Goal: Task Accomplishment & Management: Use online tool/utility

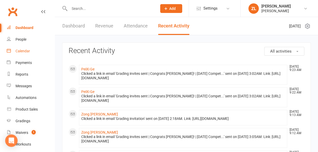
click at [27, 47] on link "Calendar" at bounding box center [31, 51] width 48 height 12
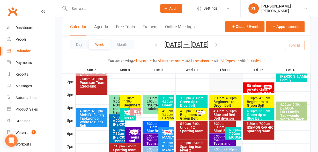
scroll to position [216, 0]
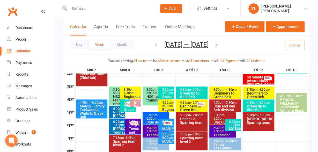
click at [216, 140] on div "7:30pm - 8:30pm" at bounding box center [226, 140] width 27 height 3
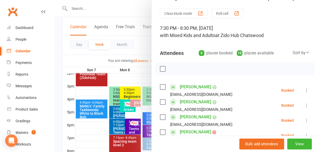
scroll to position [0, 0]
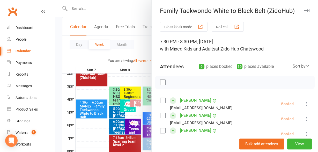
click at [308, 10] on icon "button" at bounding box center [306, 10] width 5 height 3
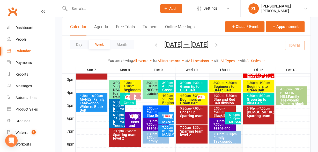
scroll to position [220, 0]
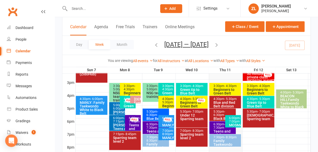
click at [219, 43] on icon "button" at bounding box center [217, 45] width 6 height 6
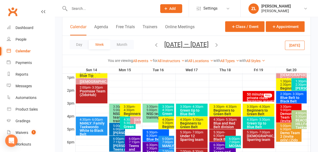
scroll to position [200, 0]
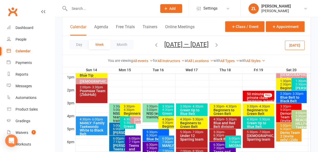
click at [96, 127] on div "MANLY: Family Taekwondo White to Black Belt" at bounding box center [92, 128] width 27 height 14
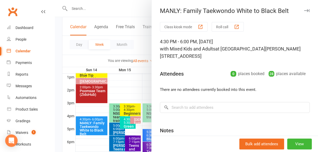
click at [307, 11] on icon "button" at bounding box center [306, 10] width 5 height 3
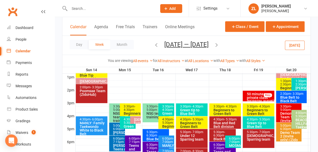
click at [154, 45] on icon "button" at bounding box center [157, 45] width 6 height 6
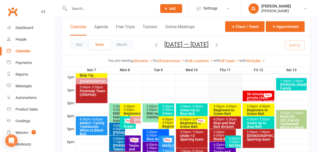
click at [90, 126] on div "MANLY: Family Taekwondo White to Black Belt" at bounding box center [92, 128] width 27 height 14
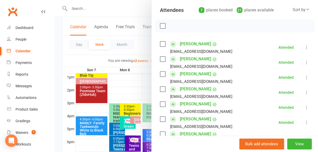
scroll to position [64, 0]
click at [140, 90] on div at bounding box center [186, 76] width 263 height 152
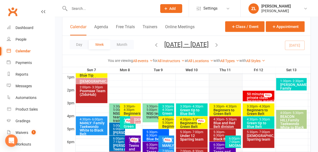
click at [102, 123] on div "MANLY: Family Taekwondo White to Black Belt" at bounding box center [92, 128] width 27 height 14
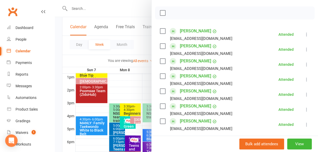
scroll to position [77, 0]
click at [208, 72] on link "[PERSON_NAME]" at bounding box center [195, 76] width 31 height 8
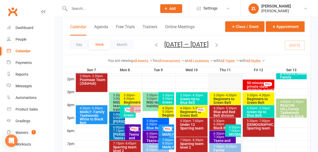
scroll to position [239, 0]
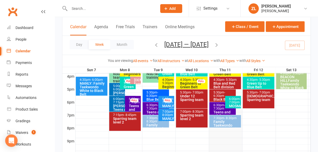
click at [155, 47] on icon "button" at bounding box center [157, 45] width 6 height 6
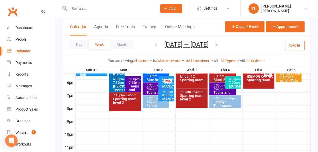
scroll to position [226, 0]
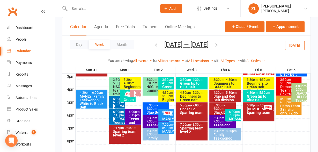
click at [96, 100] on div "MANLY: Family Taekwondo White to Black Belt" at bounding box center [92, 101] width 27 height 14
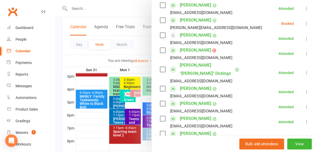
scroll to position [118, 0]
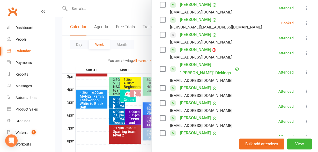
click at [186, 61] on link "[PERSON_NAME] “[PERSON_NAME]” Dickings" at bounding box center [207, 69] width 54 height 17
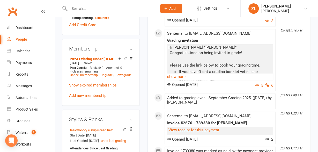
scroll to position [297, 0]
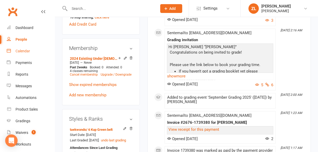
click at [20, 52] on div "Calendar" at bounding box center [23, 51] width 14 height 4
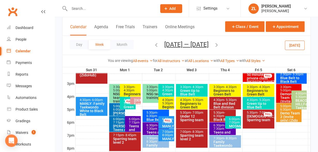
scroll to position [219, 0]
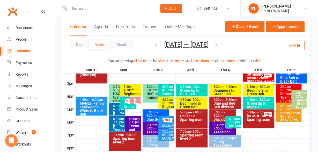
click at [171, 118] on div "6:00pm - 7:00pm" at bounding box center [167, 120] width 11 height 7
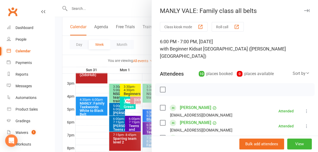
click at [306, 11] on icon "button" at bounding box center [306, 10] width 5 height 3
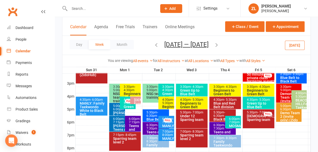
click at [165, 123] on span "- 7:00pm" at bounding box center [168, 120] width 12 height 7
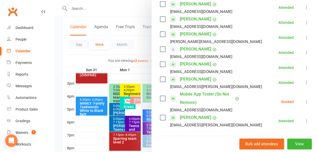
scroll to position [134, 0]
click at [196, 113] on link "[PERSON_NAME]" at bounding box center [195, 117] width 31 height 8
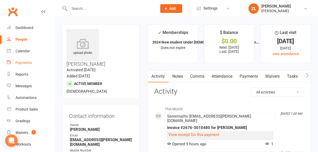
click at [18, 64] on div "Payments" at bounding box center [24, 63] width 16 height 4
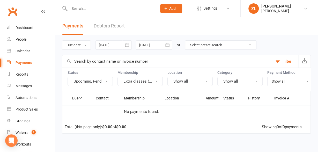
click at [105, 80] on button "Upcoming, Pendi..." at bounding box center [90, 81] width 45 height 9
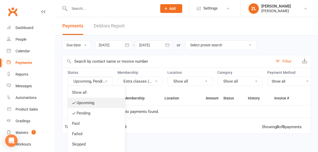
click at [88, 101] on link "Upcoming" at bounding box center [96, 103] width 57 height 10
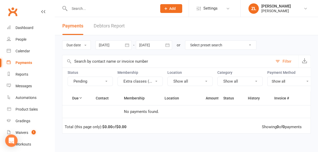
click at [105, 80] on button "Pending" at bounding box center [90, 81] width 45 height 9
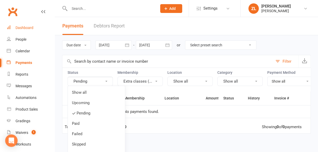
click at [17, 28] on div "Dashboard" at bounding box center [25, 28] width 18 height 4
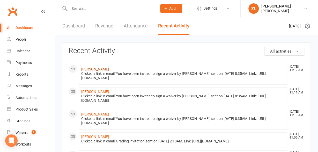
click at [94, 69] on link "[PERSON_NAME]" at bounding box center [95, 69] width 28 height 4
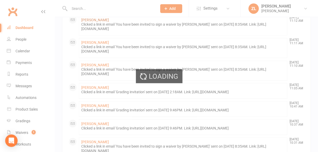
scroll to position [52, 0]
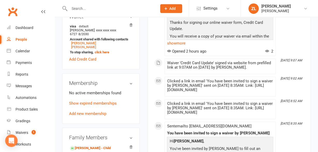
scroll to position [202, 0]
click at [30, 134] on count-badge "1" at bounding box center [32, 132] width 7 height 4
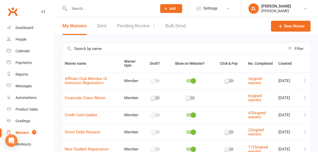
click at [142, 29] on link "Pending Review 1" at bounding box center [136, 26] width 38 height 18
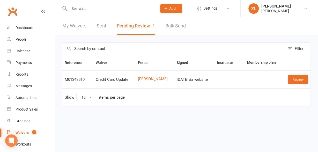
click at [95, 11] on input "text" at bounding box center [111, 8] width 86 height 7
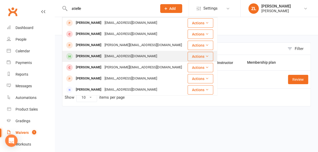
type input "atielle"
click at [88, 57] on div "[PERSON_NAME]" at bounding box center [88, 57] width 29 height 8
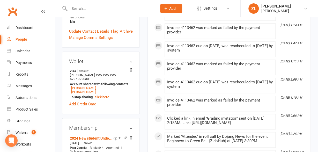
scroll to position [208, 0]
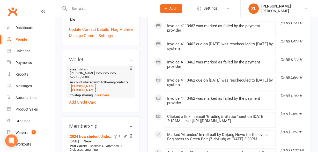
click at [89, 88] on link "[PERSON_NAME]" at bounding box center [83, 90] width 25 height 4
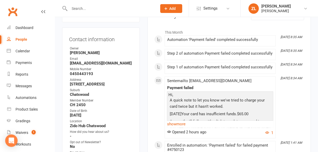
scroll to position [77, 0]
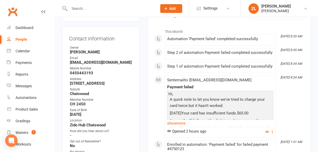
click at [77, 10] on input "text" at bounding box center [111, 8] width 86 height 7
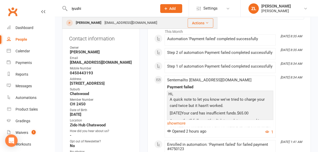
type input "iyushi"
click at [87, 23] on div "[PERSON_NAME]" at bounding box center [88, 23] width 29 height 8
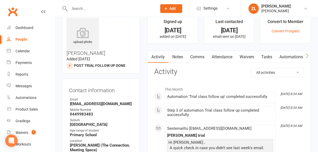
scroll to position [11, 0]
click at [221, 56] on link "Attendance" at bounding box center [222, 57] width 28 height 12
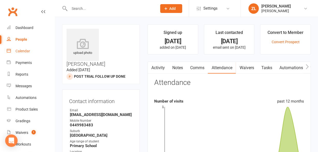
click at [24, 50] on div "Calendar" at bounding box center [23, 51] width 14 height 4
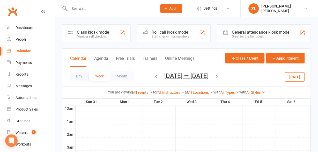
click at [171, 33] on div "Roll call kiosk mode" at bounding box center [171, 32] width 38 height 5
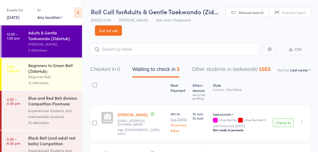
click at [281, 119] on button "Check in" at bounding box center [283, 123] width 21 height 8
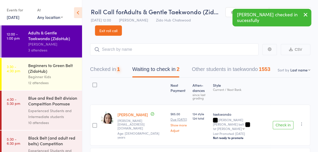
click at [281, 121] on button "Check in" at bounding box center [283, 125] width 21 height 8
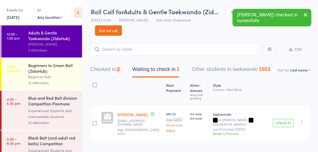
click at [281, 119] on button "Check in" at bounding box center [283, 123] width 21 height 8
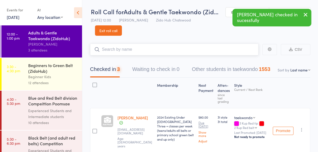
click at [142, 53] on input "search" at bounding box center [174, 49] width 169 height 12
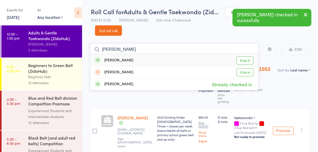
type input "bobby"
click at [117, 61] on div "Bobby Sabet-Rasekh" at bounding box center [113, 60] width 39 height 6
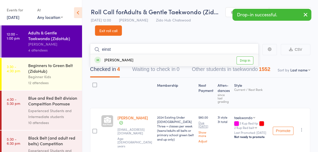
type input "einst"
click at [118, 61] on div "Einst Ruan" at bounding box center [113, 60] width 39 height 6
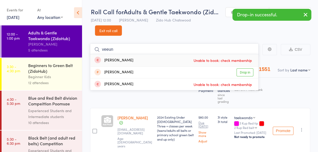
type input "veeun"
click at [113, 61] on div "Veun Lee" at bounding box center [113, 60] width 39 height 6
